Goal: Communication & Community: Share content

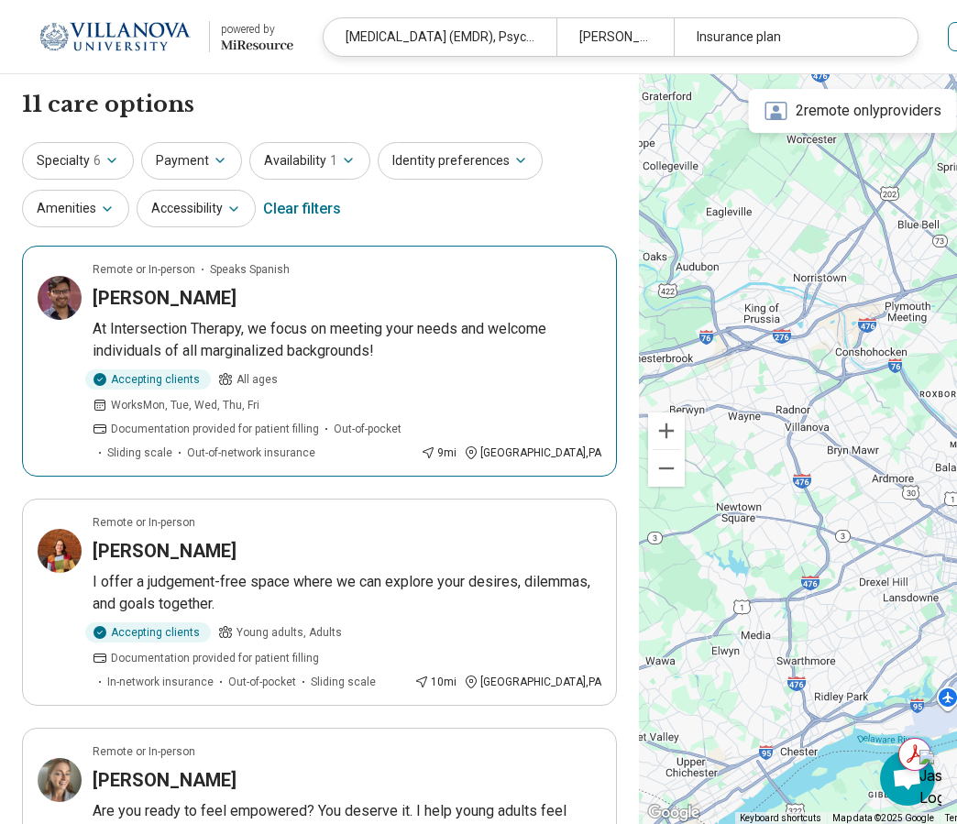
click at [240, 318] on p "At Intersection Therapy, we focus on meeting your needs and welcome individuals…" at bounding box center [347, 340] width 509 height 44
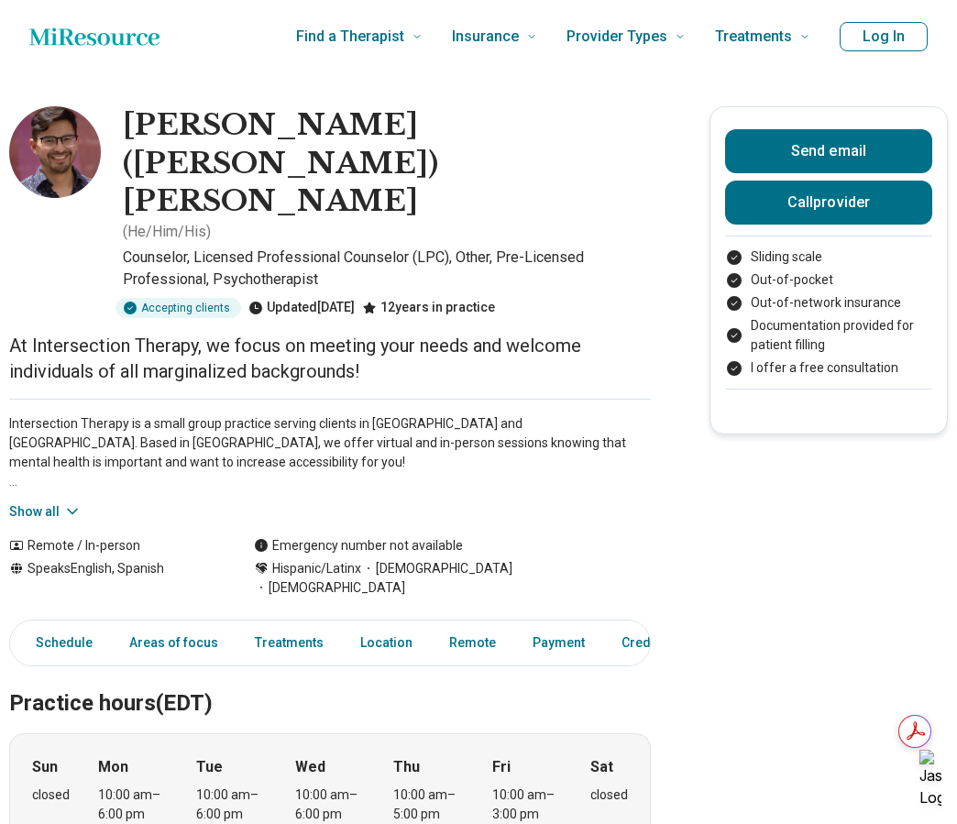
click at [115, 38] on icon "Home page" at bounding box center [94, 35] width 130 height 17
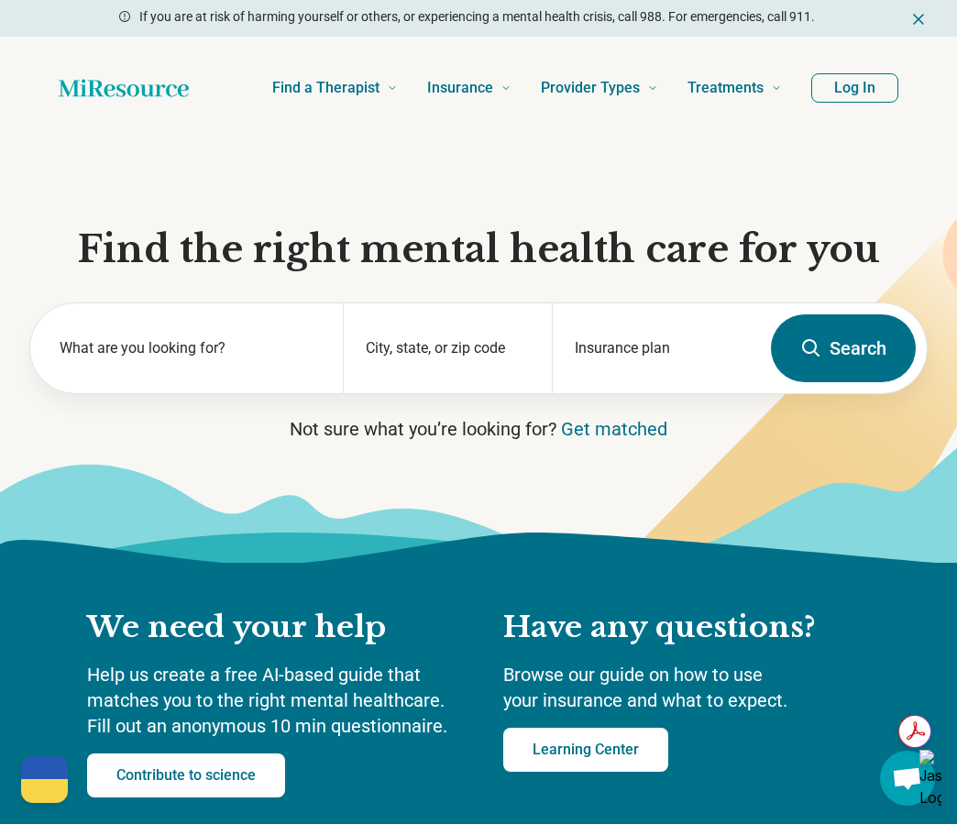
click at [857, 88] on button "Log In" at bounding box center [854, 87] width 87 height 29
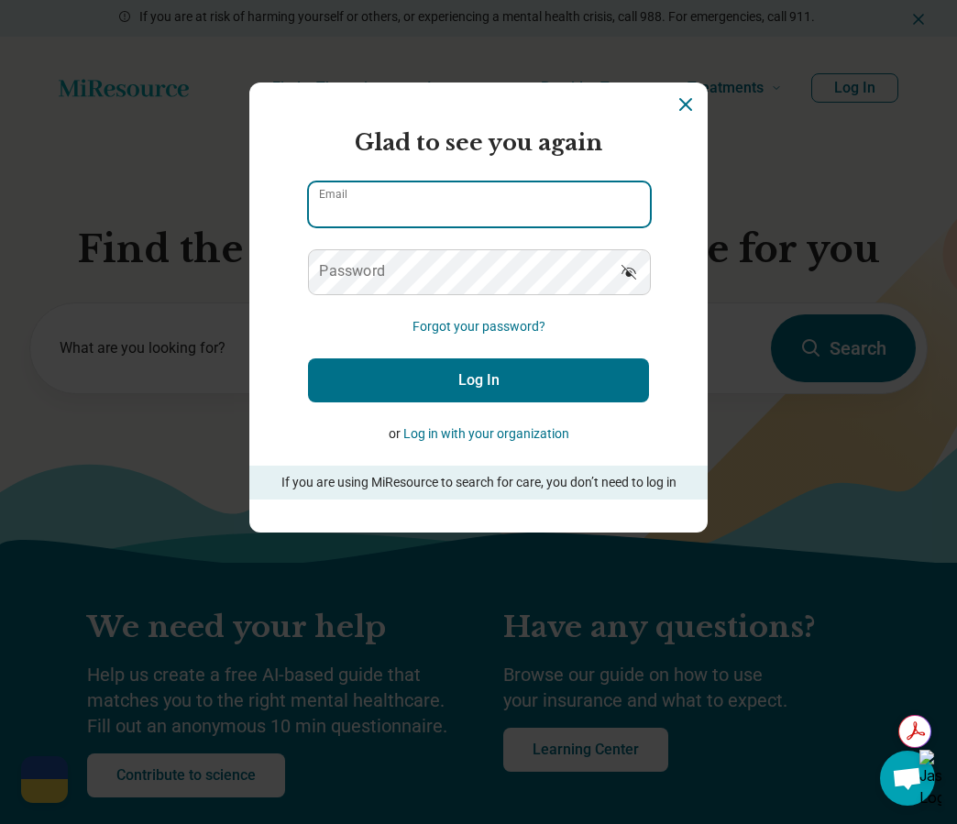
click at [459, 207] on input "Email" at bounding box center [479, 204] width 341 height 44
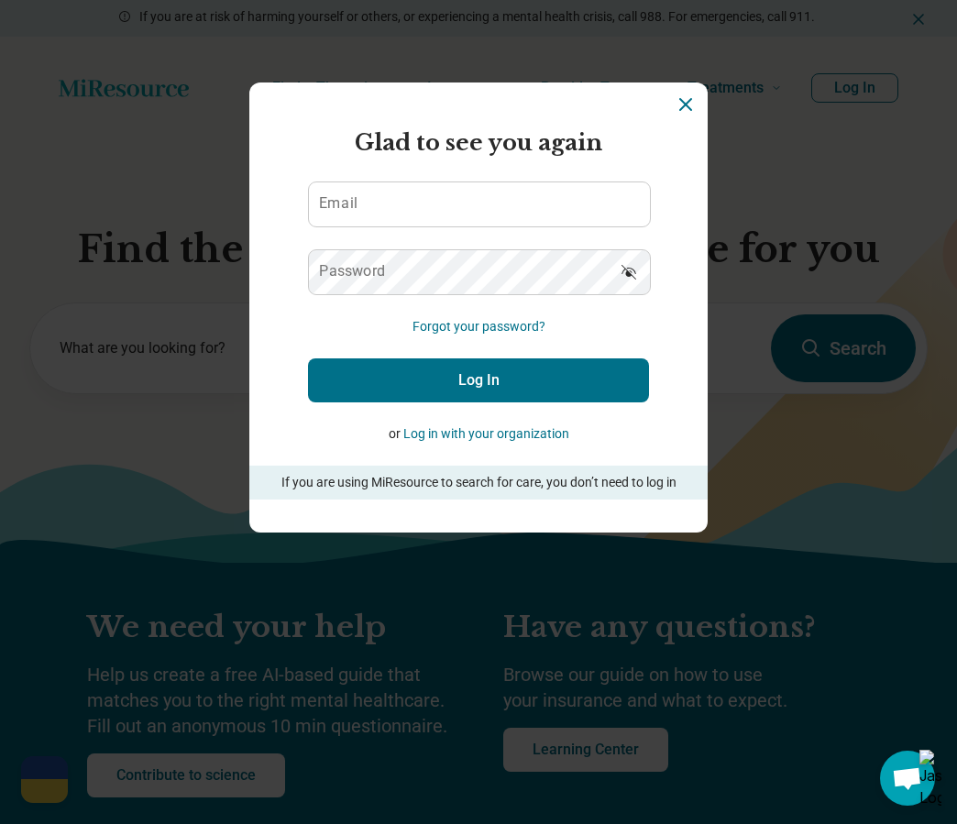
click at [683, 99] on icon "Dismiss" at bounding box center [685, 104] width 22 height 22
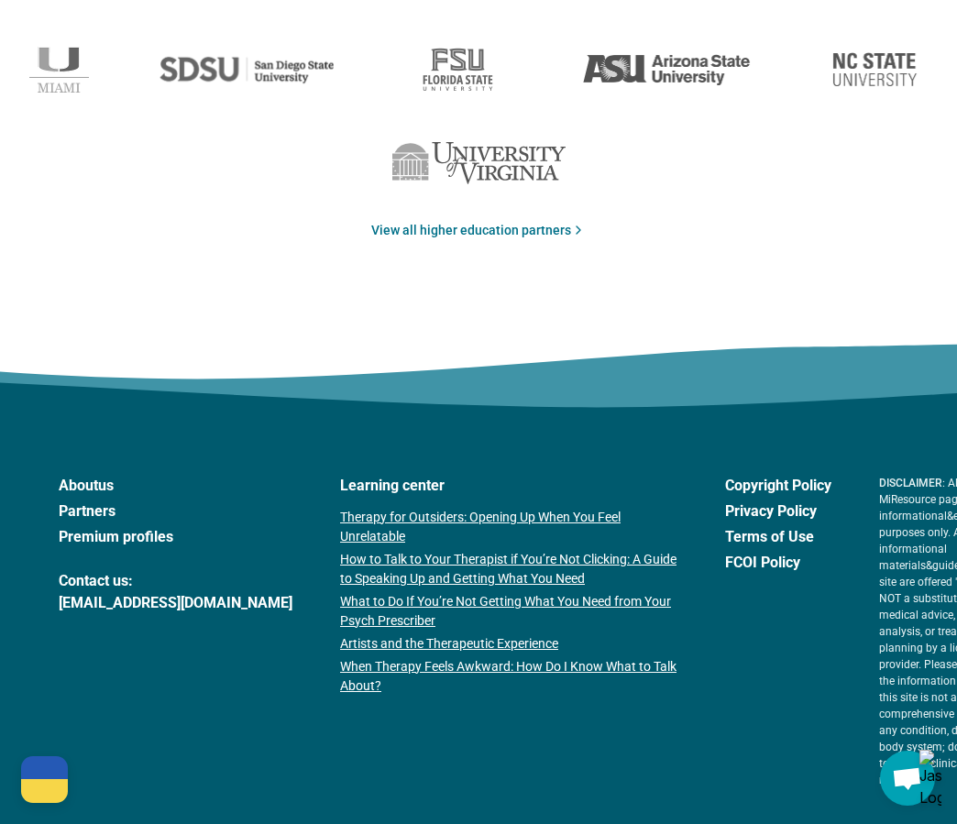
scroll to position [3146, 0]
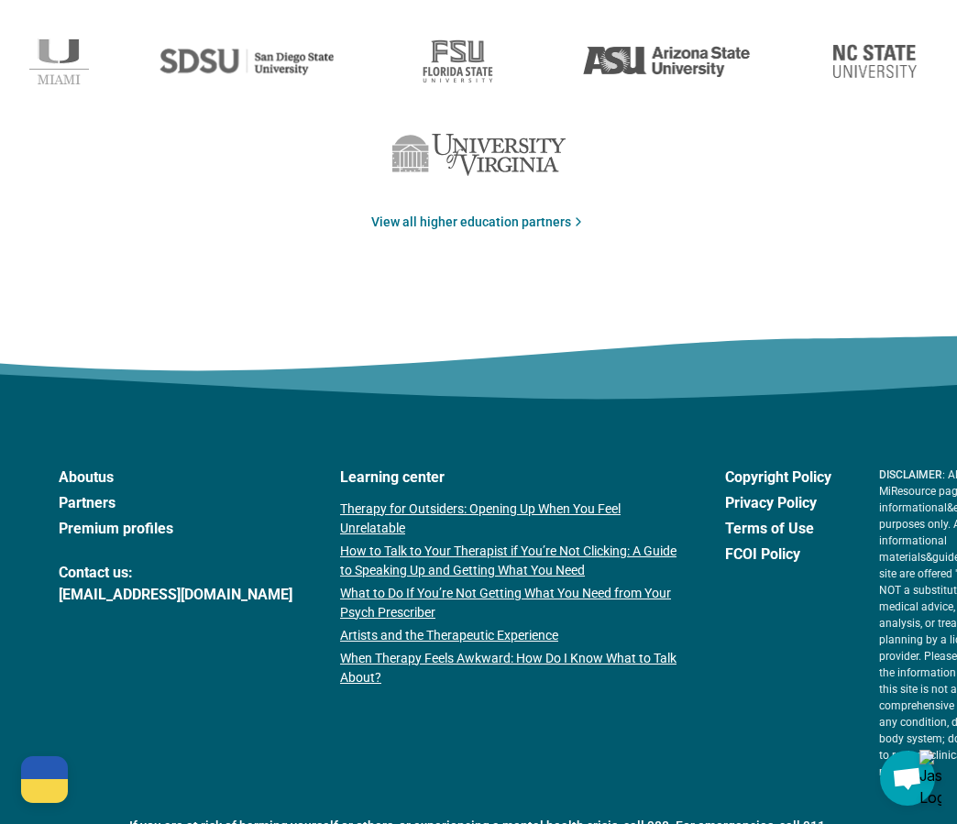
click at [127, 525] on link "Premium profiles" at bounding box center [176, 529] width 234 height 22
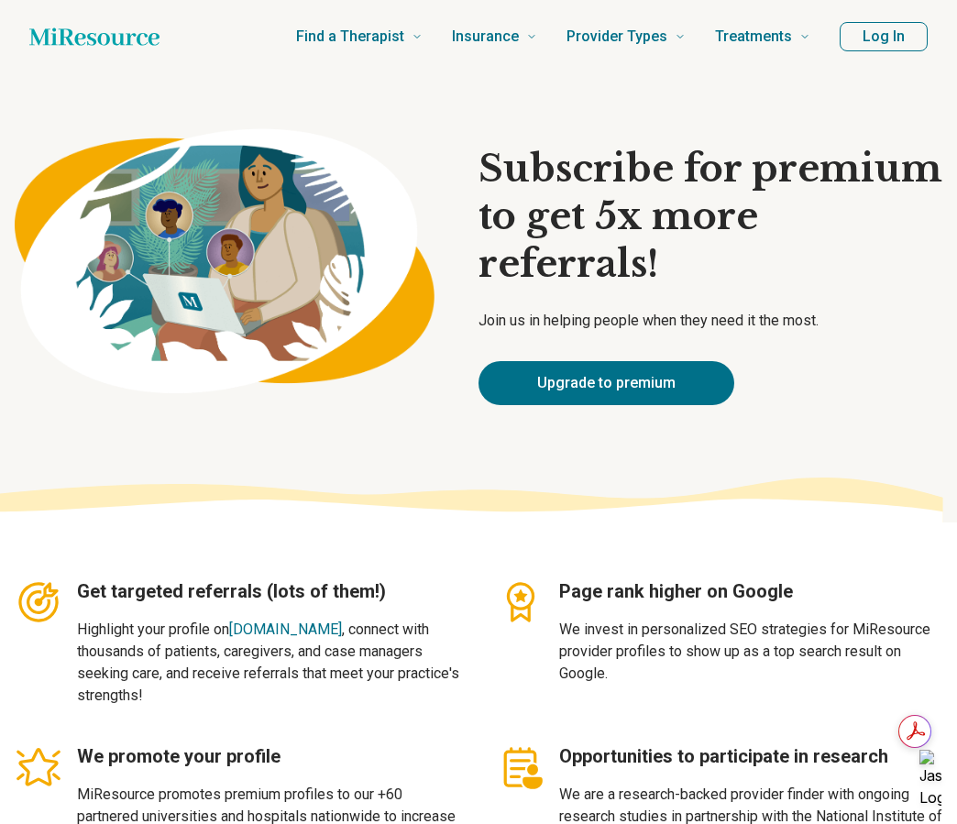
type textarea "*"
click at [869, 43] on button "Log In" at bounding box center [883, 36] width 88 height 29
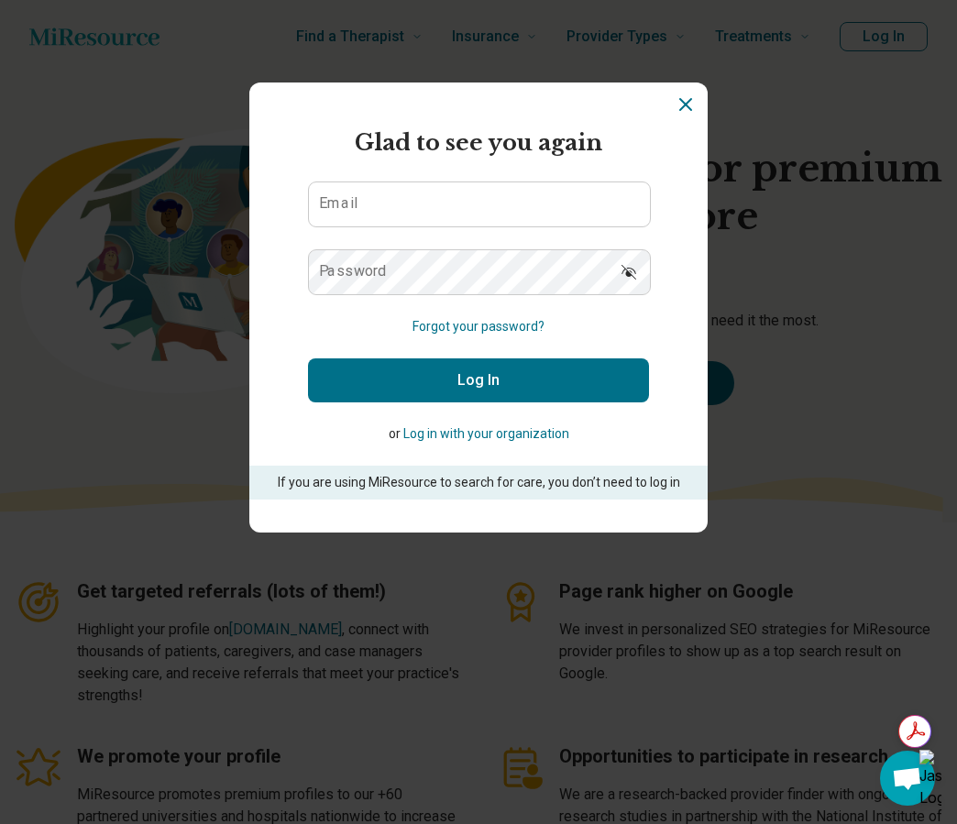
click at [683, 107] on icon "Dismiss" at bounding box center [685, 104] width 22 height 22
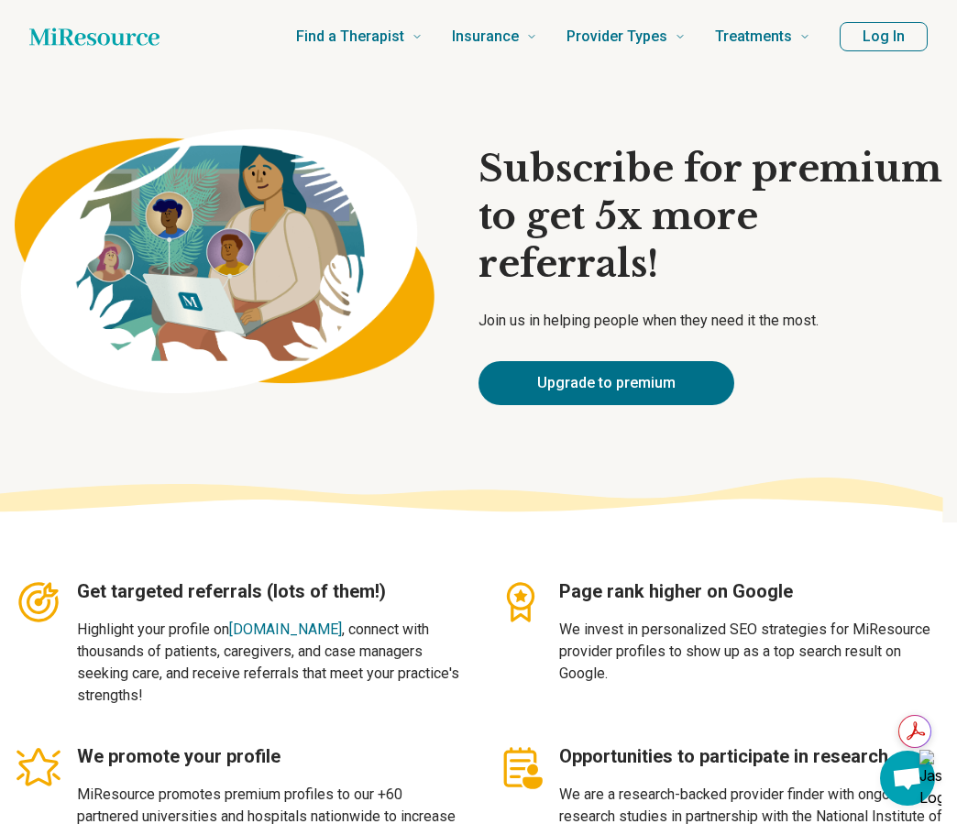
click at [142, 38] on icon "Home page" at bounding box center [94, 36] width 130 height 37
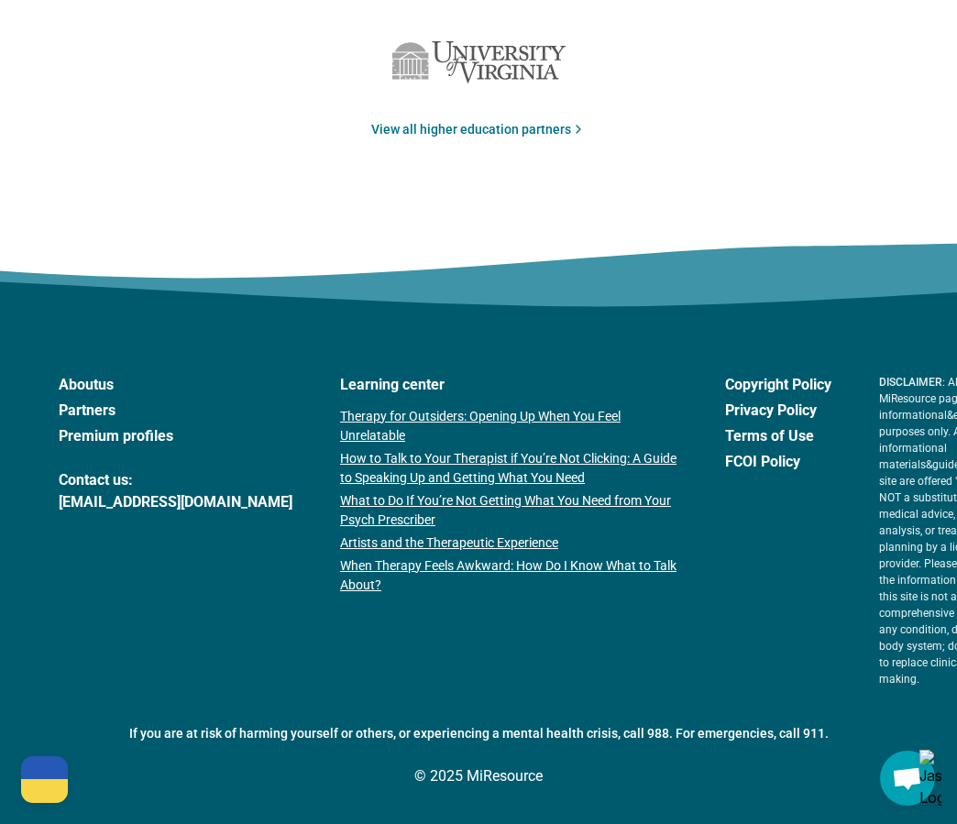
scroll to position [3469, 0]
drag, startPoint x: 240, startPoint y: 271, endPoint x: 124, endPoint y: 277, distance: 116.5
click at [124, 374] on div "About us Partners Premium profiles Contact us: support@miresource.com Learning …" at bounding box center [478, 530] width 839 height 313
copy link "miresource.com"
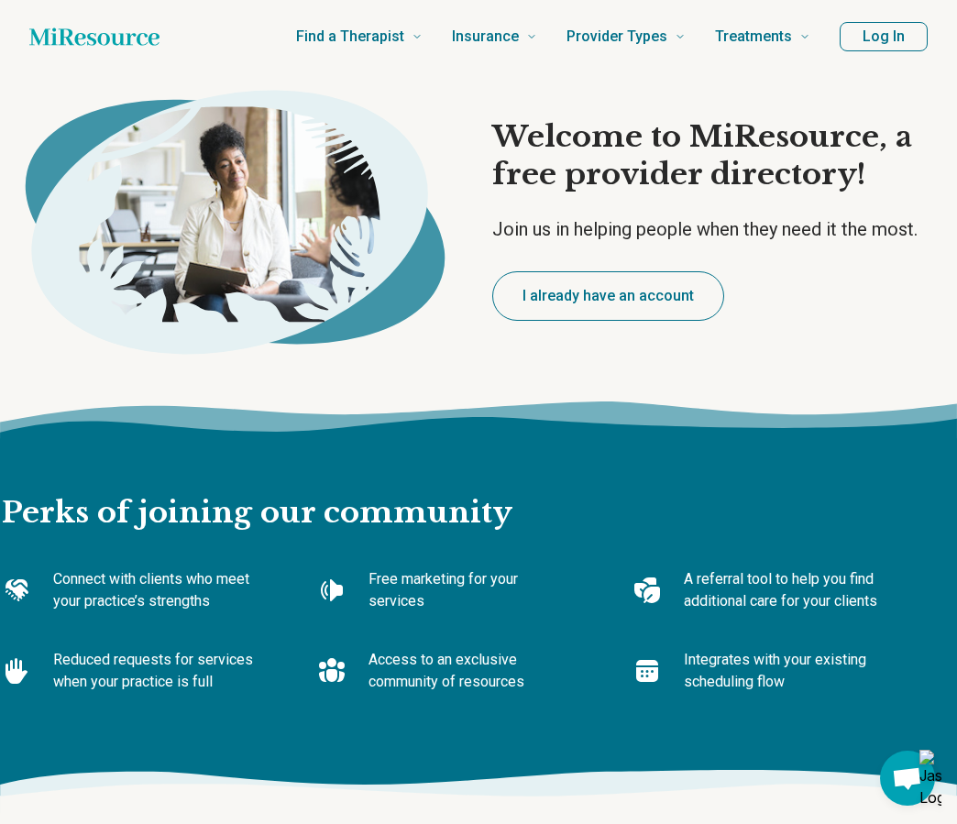
click at [701, 166] on h1 "Welcome to MiResource, a free provider directory!" at bounding box center [724, 156] width 465 height 76
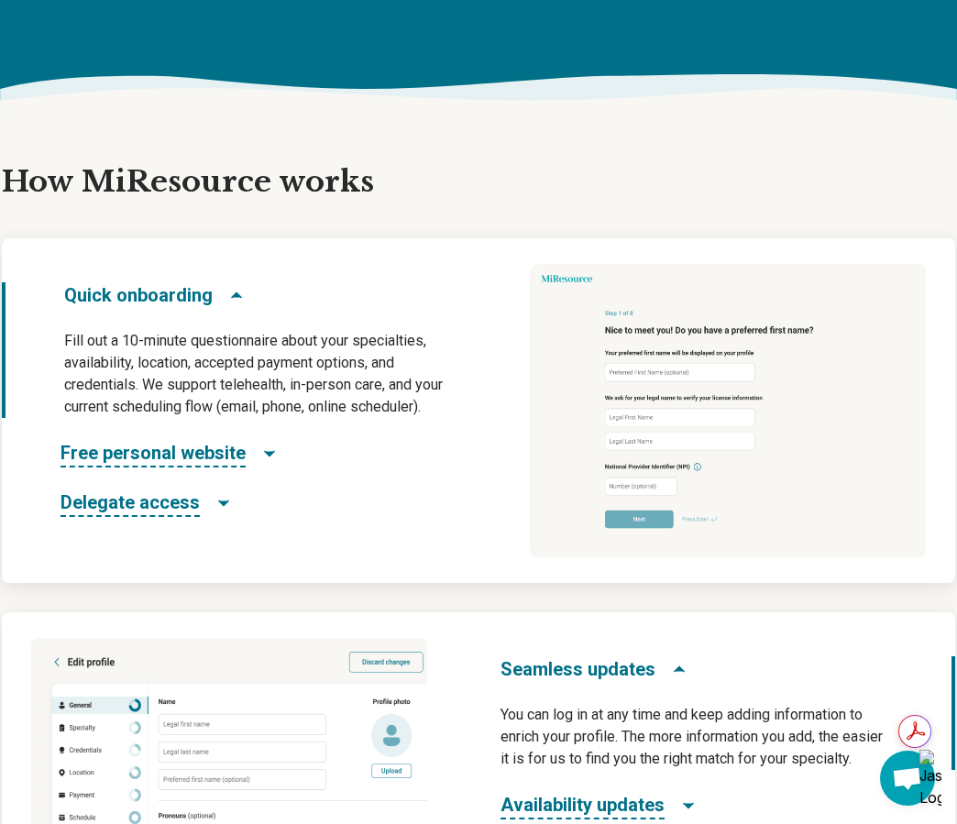
scroll to position [698, 0]
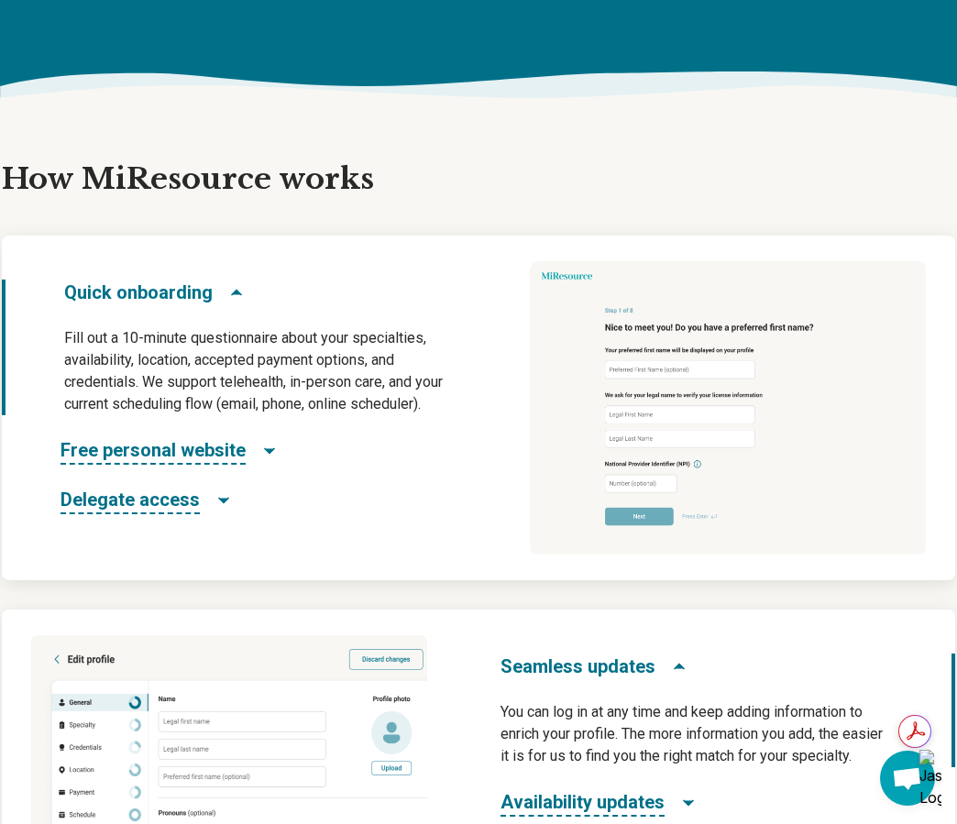
click at [208, 447] on span "Free personal website" at bounding box center [152, 450] width 185 height 27
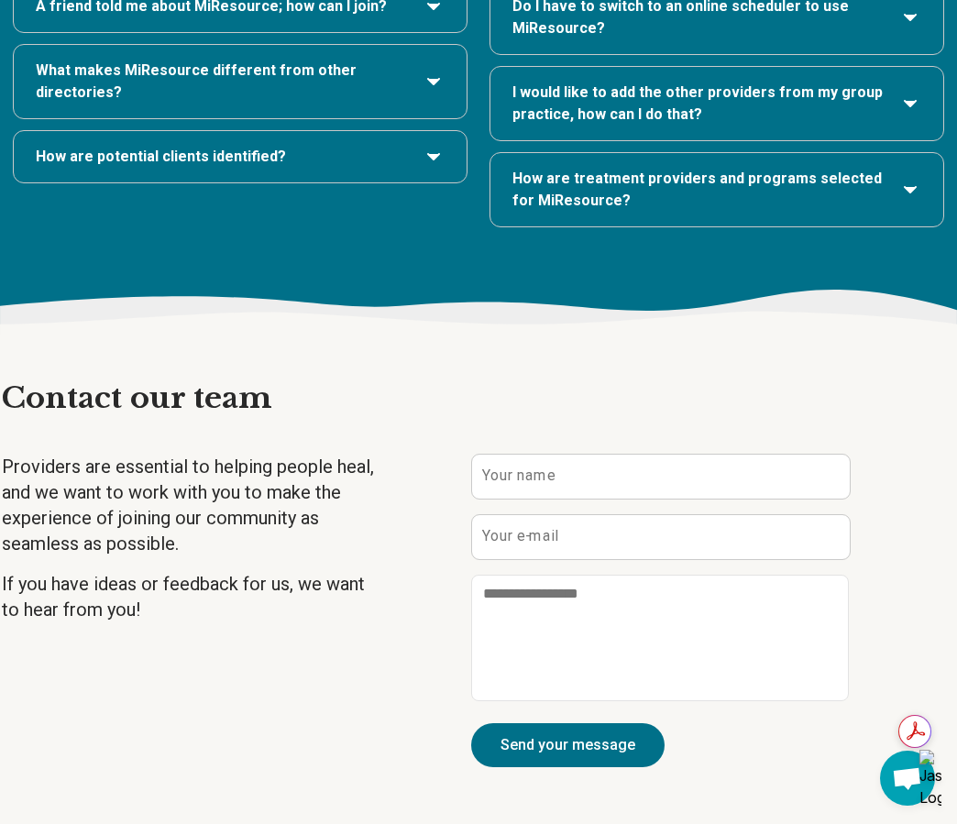
scroll to position [4003, 0]
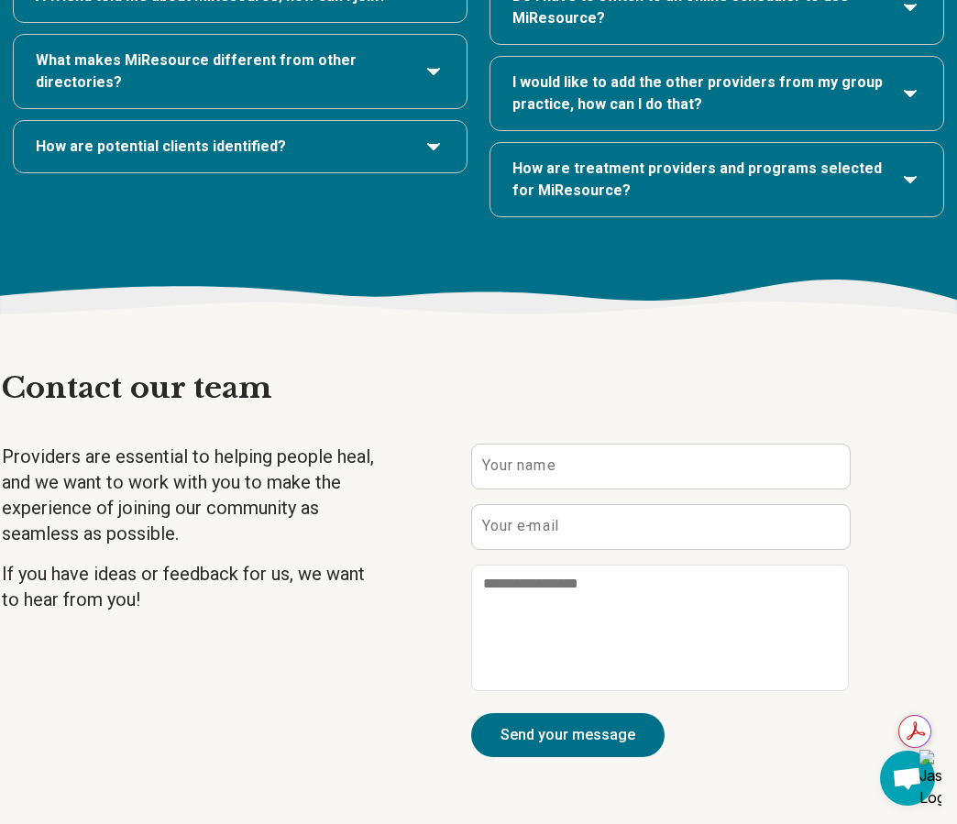
click at [918, 773] on span "Open chat" at bounding box center [907, 780] width 30 height 26
type textarea "*"
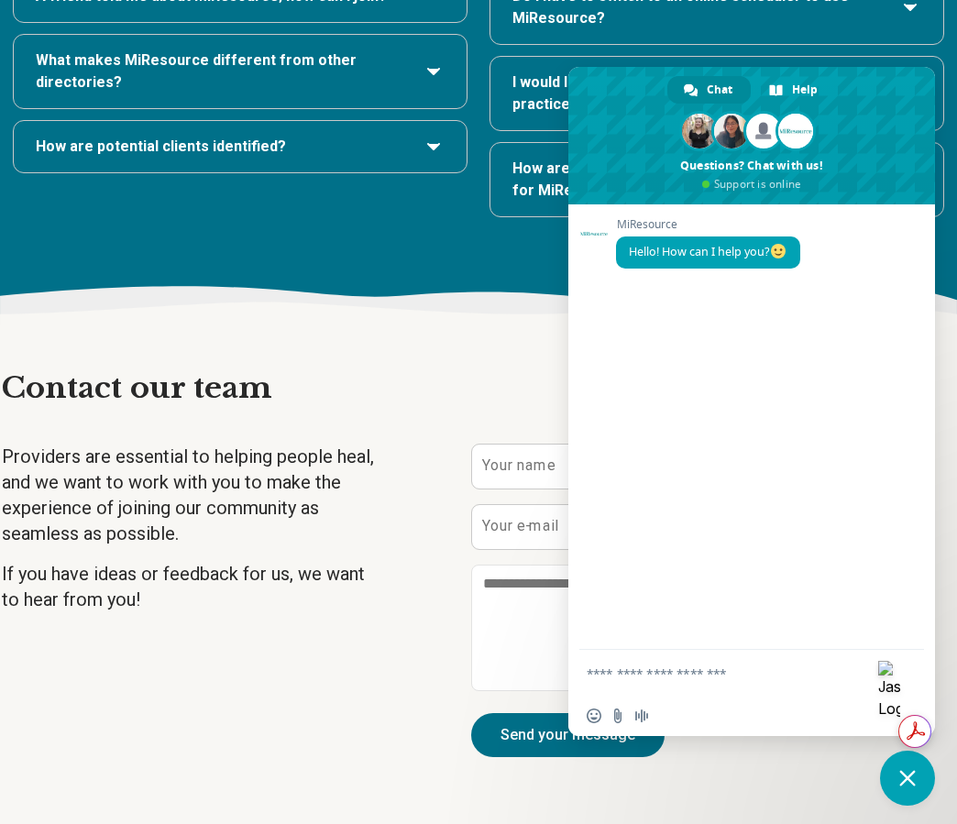
click at [716, 678] on textarea "Compose your message..." at bounding box center [731, 673] width 290 height 16
type textarea "**********"
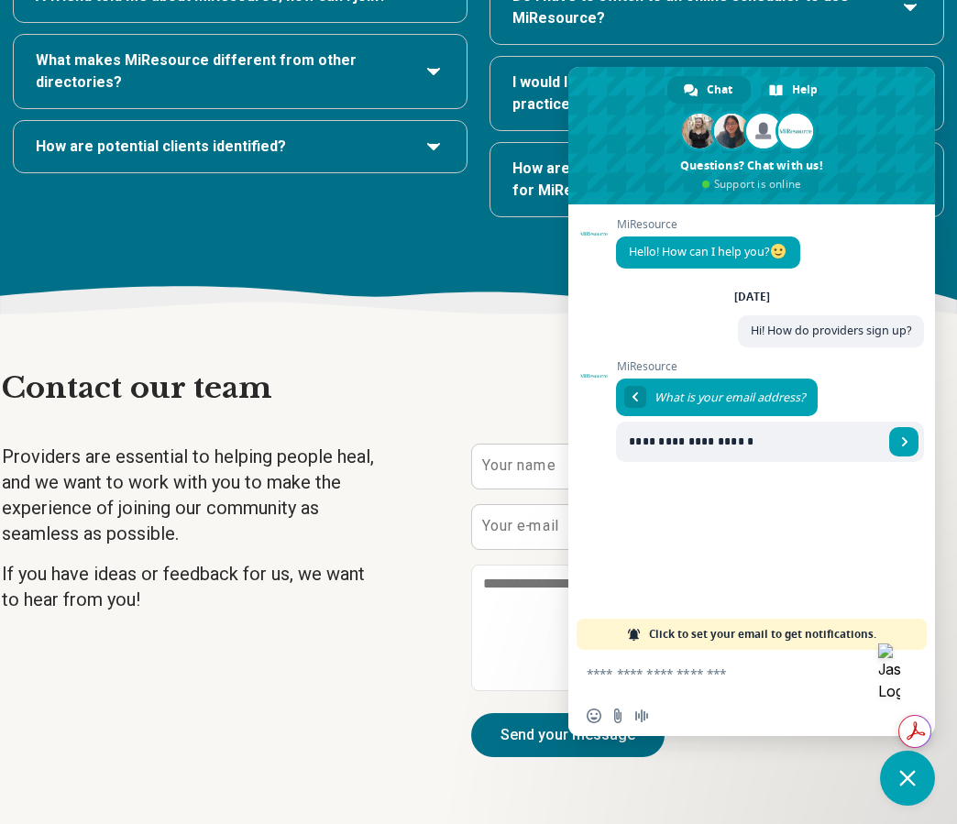
type input "**********"
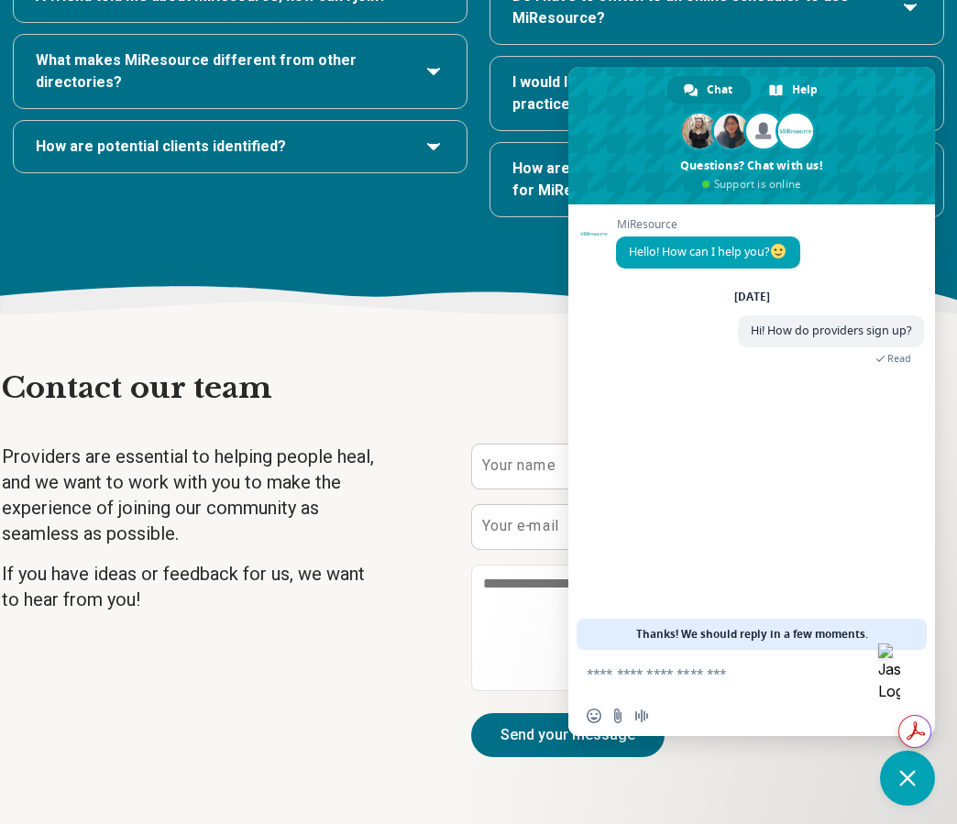
type textarea "*"
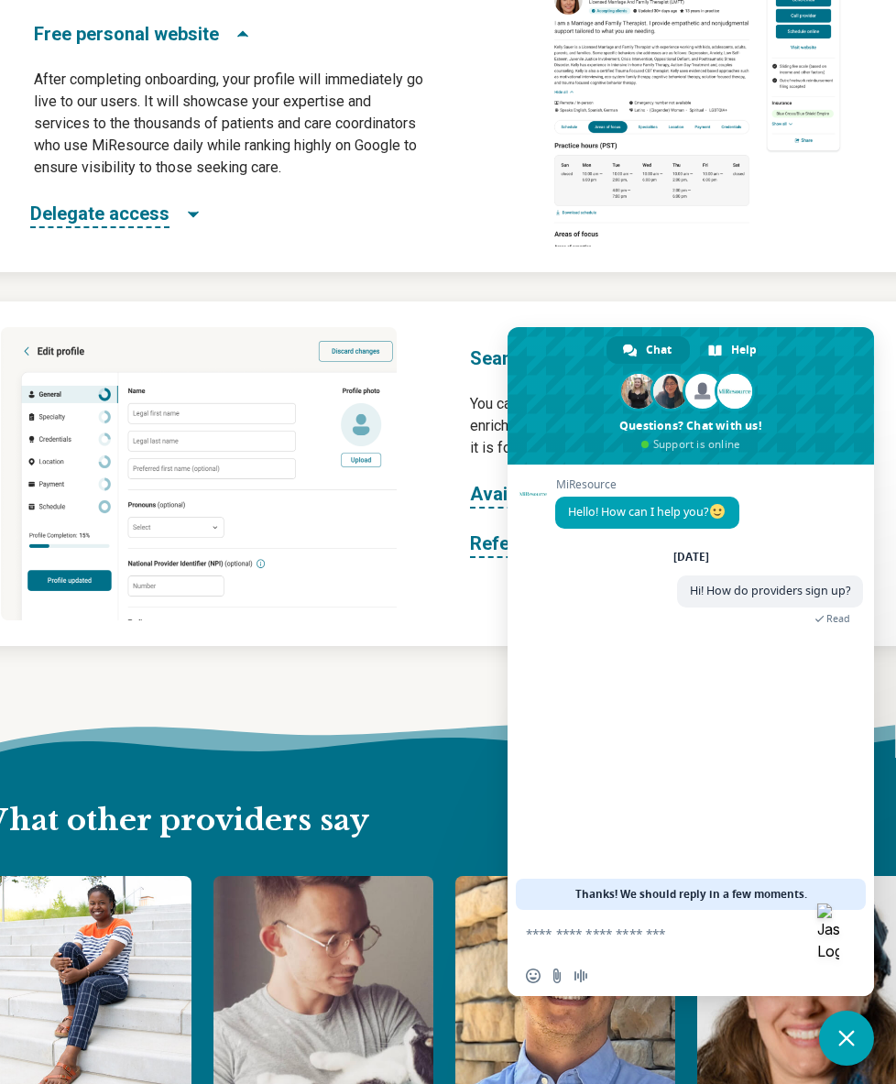
scroll to position [851, 0]
